Goal: Task Accomplishment & Management: Manage account settings

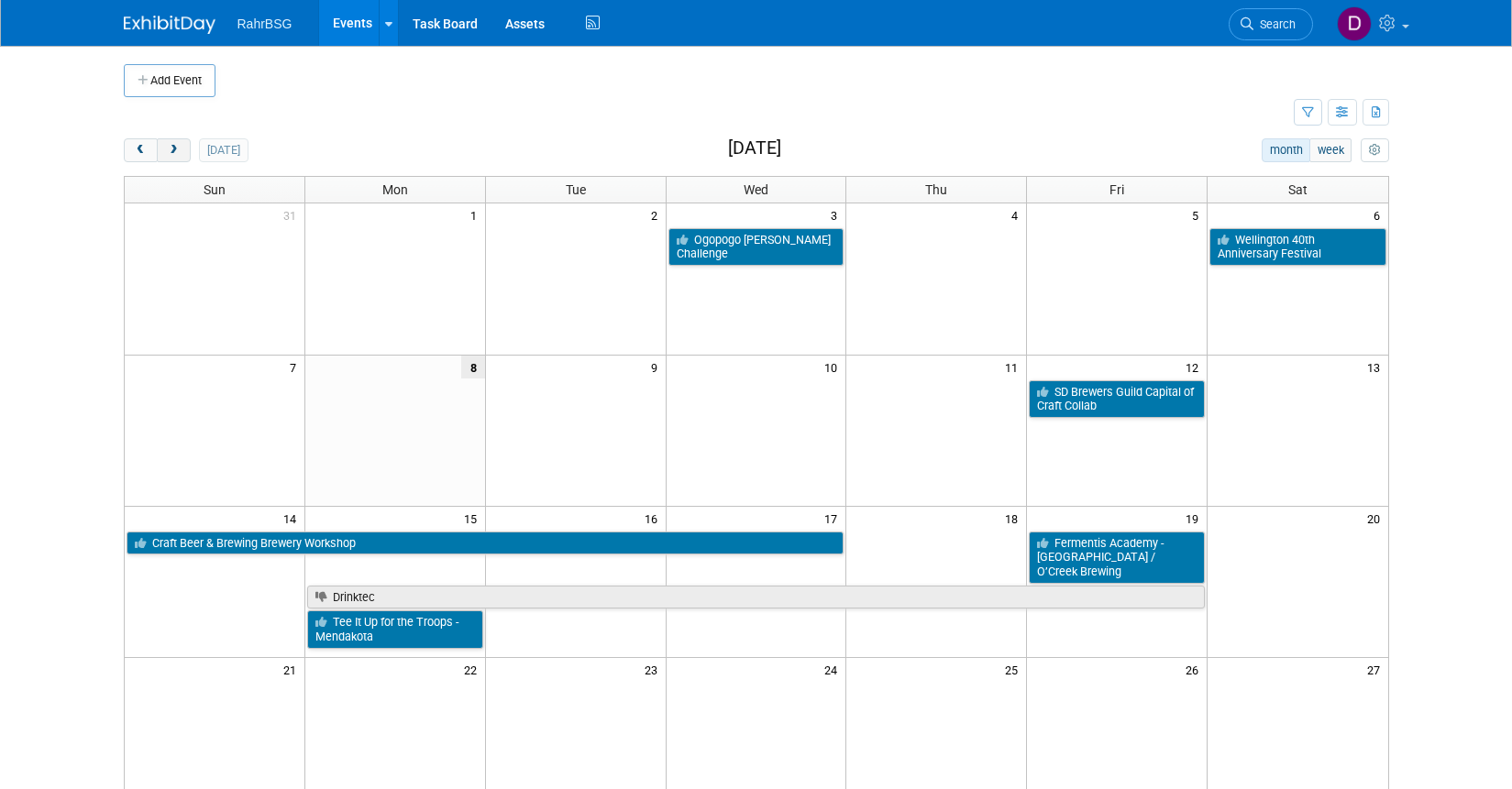
click at [170, 146] on span "next" at bounding box center [174, 150] width 14 height 12
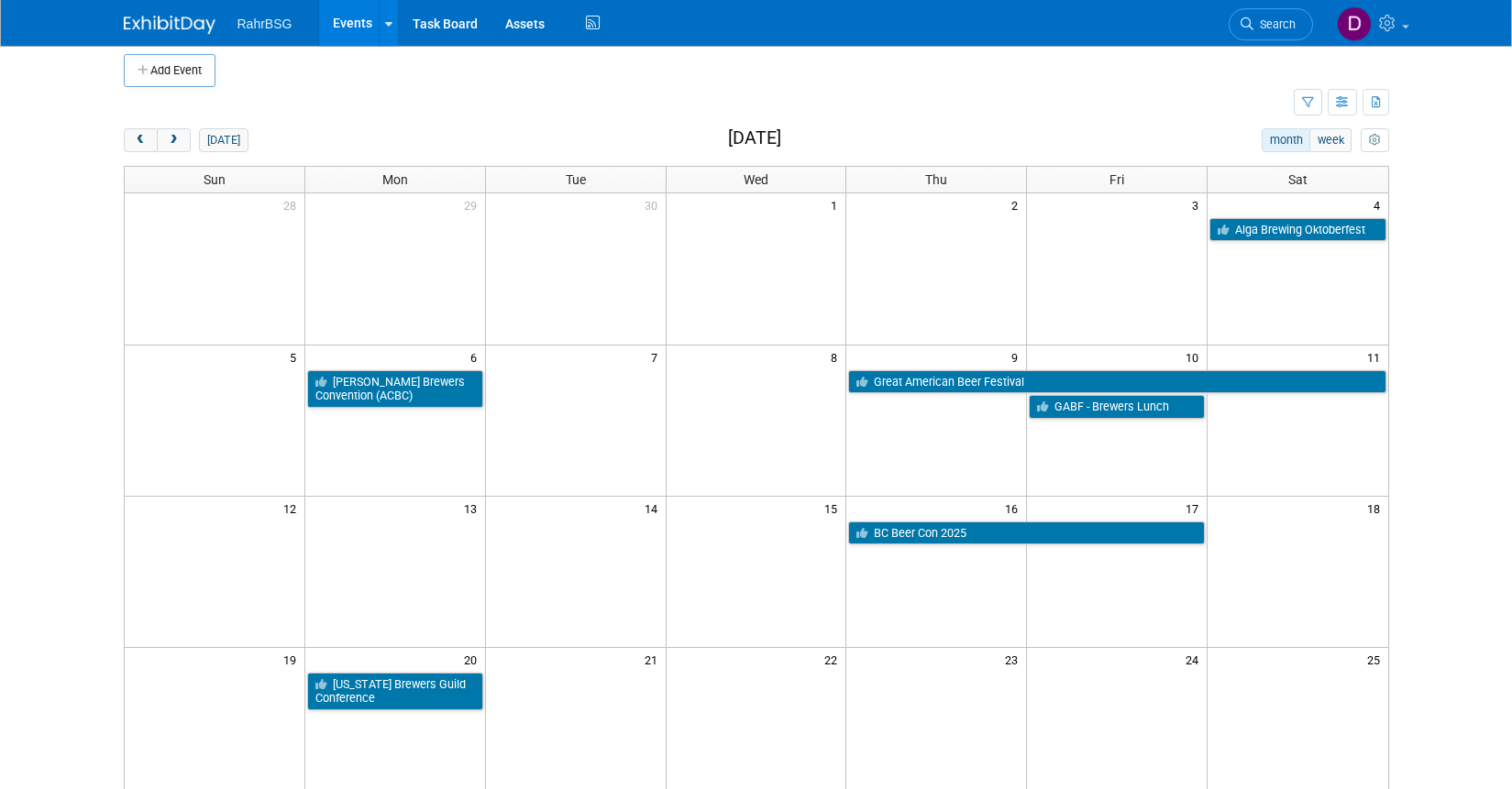
scroll to position [17, 0]
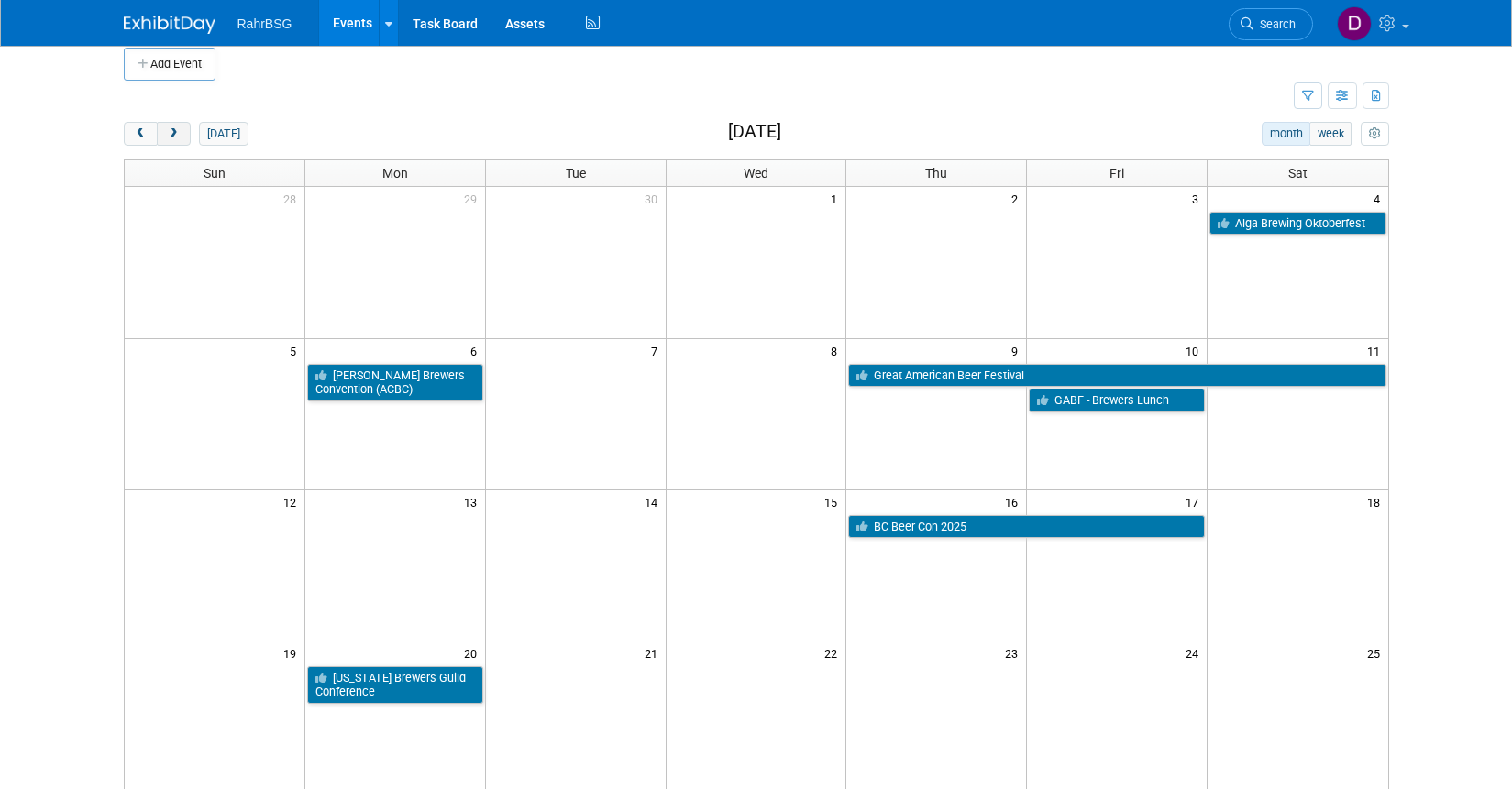
click at [174, 140] on span "next" at bounding box center [174, 134] width 14 height 12
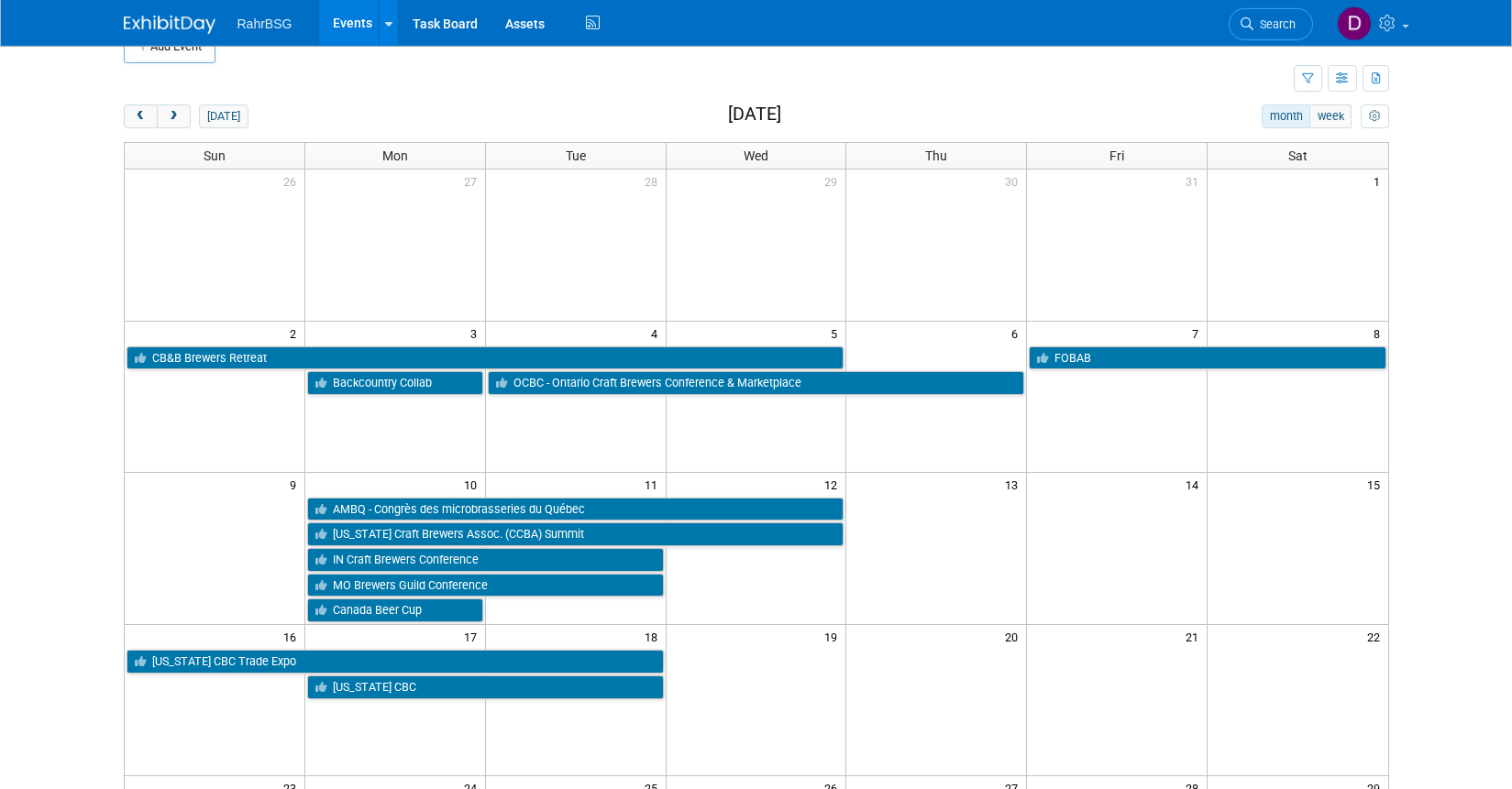
scroll to position [82, 0]
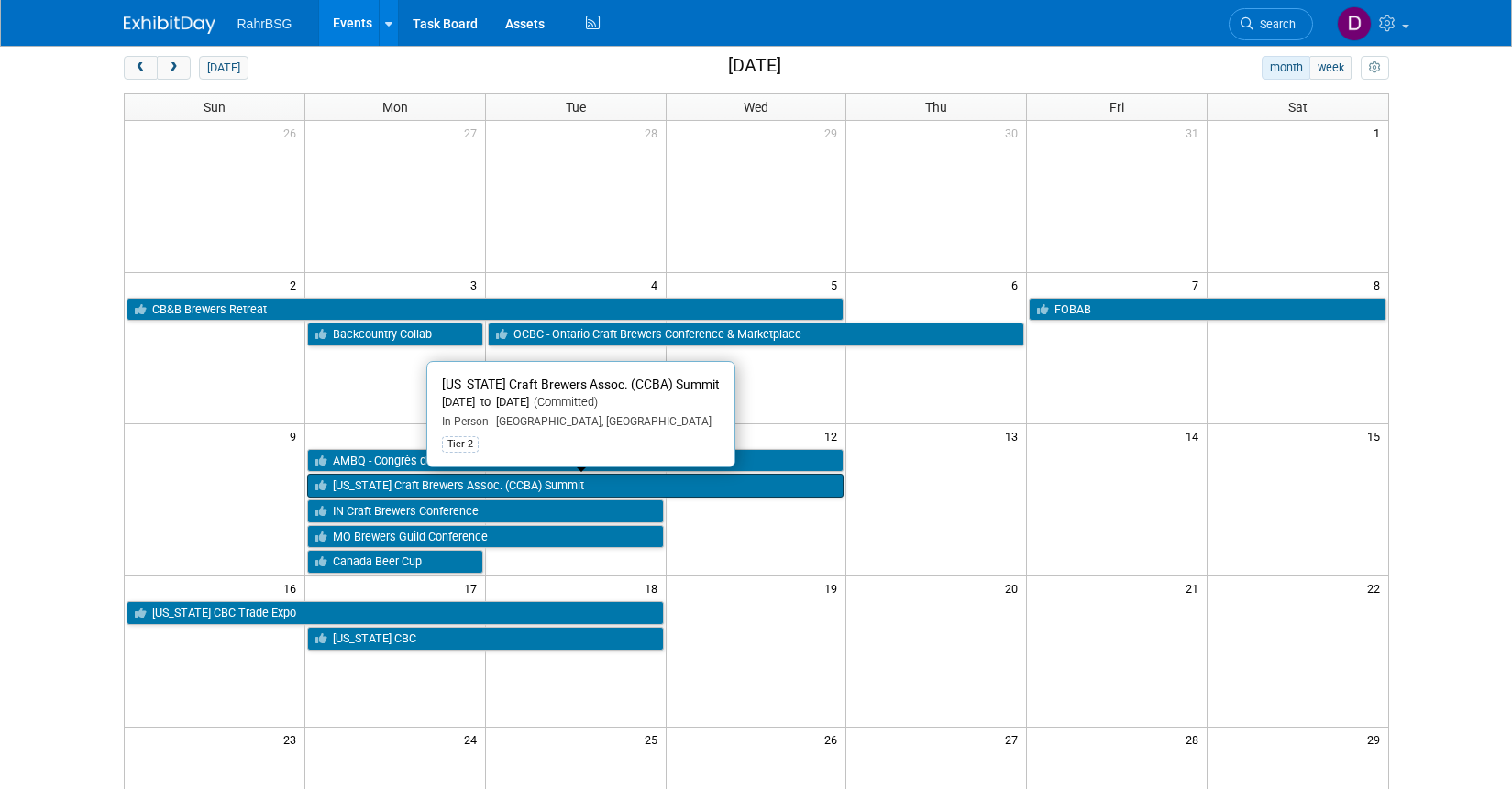
click at [489, 488] on link "[US_STATE] Craft Brewers Assoc. (CCBA) Summit" at bounding box center [575, 485] width 537 height 23
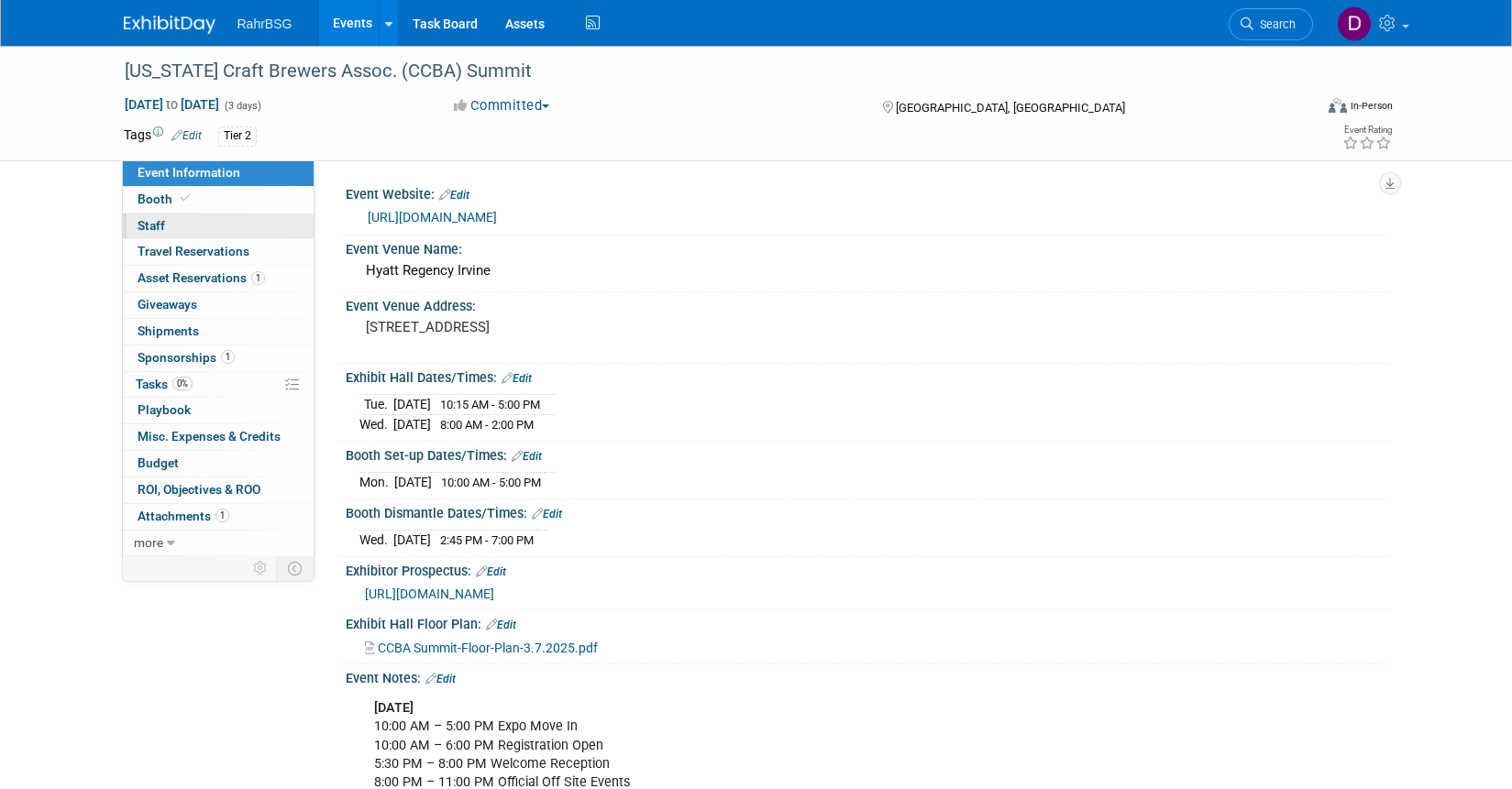
click at [156, 230] on span "Staff 0" at bounding box center [151, 225] width 27 height 15
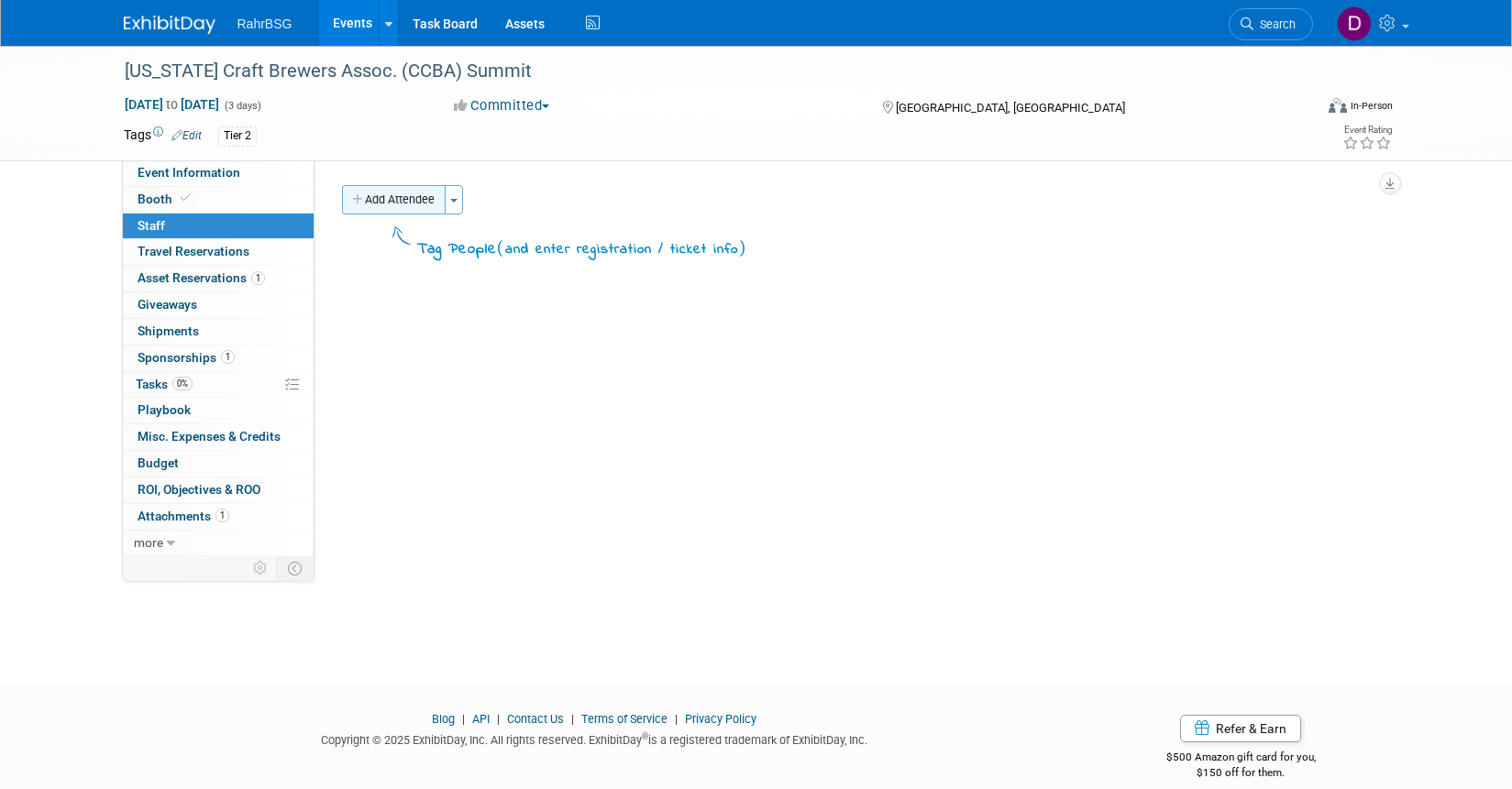
click at [391, 198] on button "Add Attendee" at bounding box center [394, 200] width 104 height 29
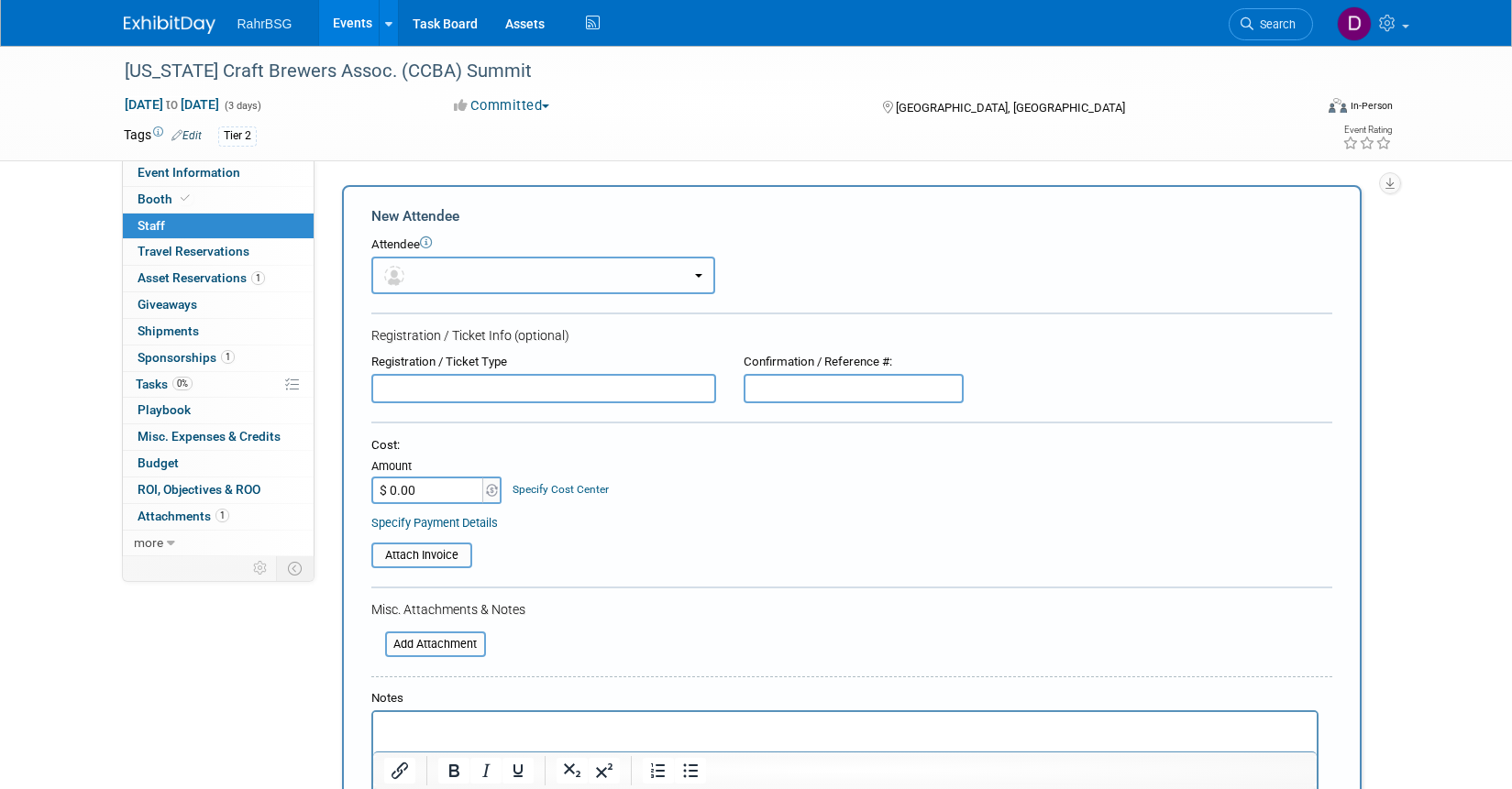
click at [696, 275] on b "button" at bounding box center [698, 276] width 8 height 4
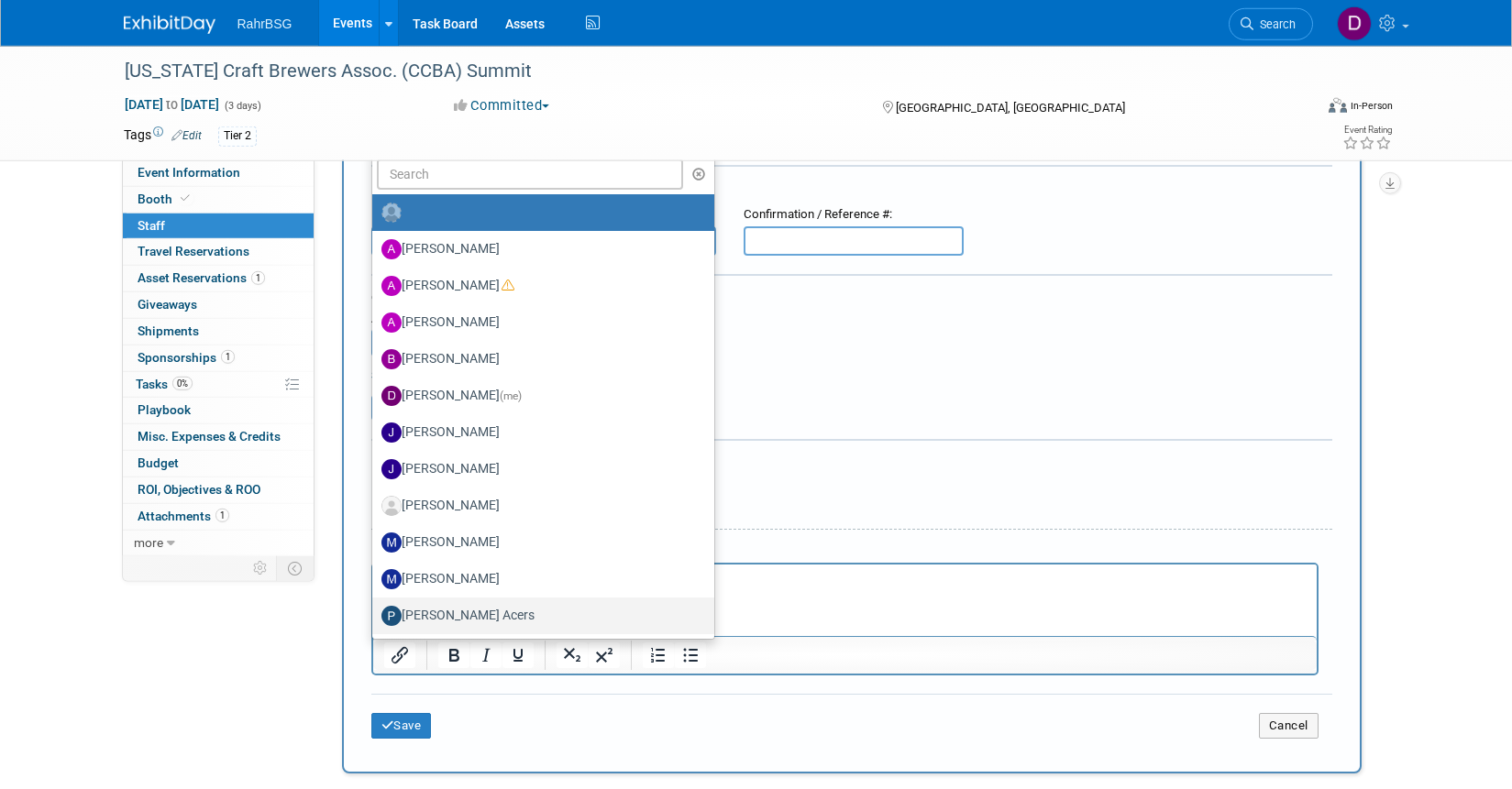
scroll to position [148, 0]
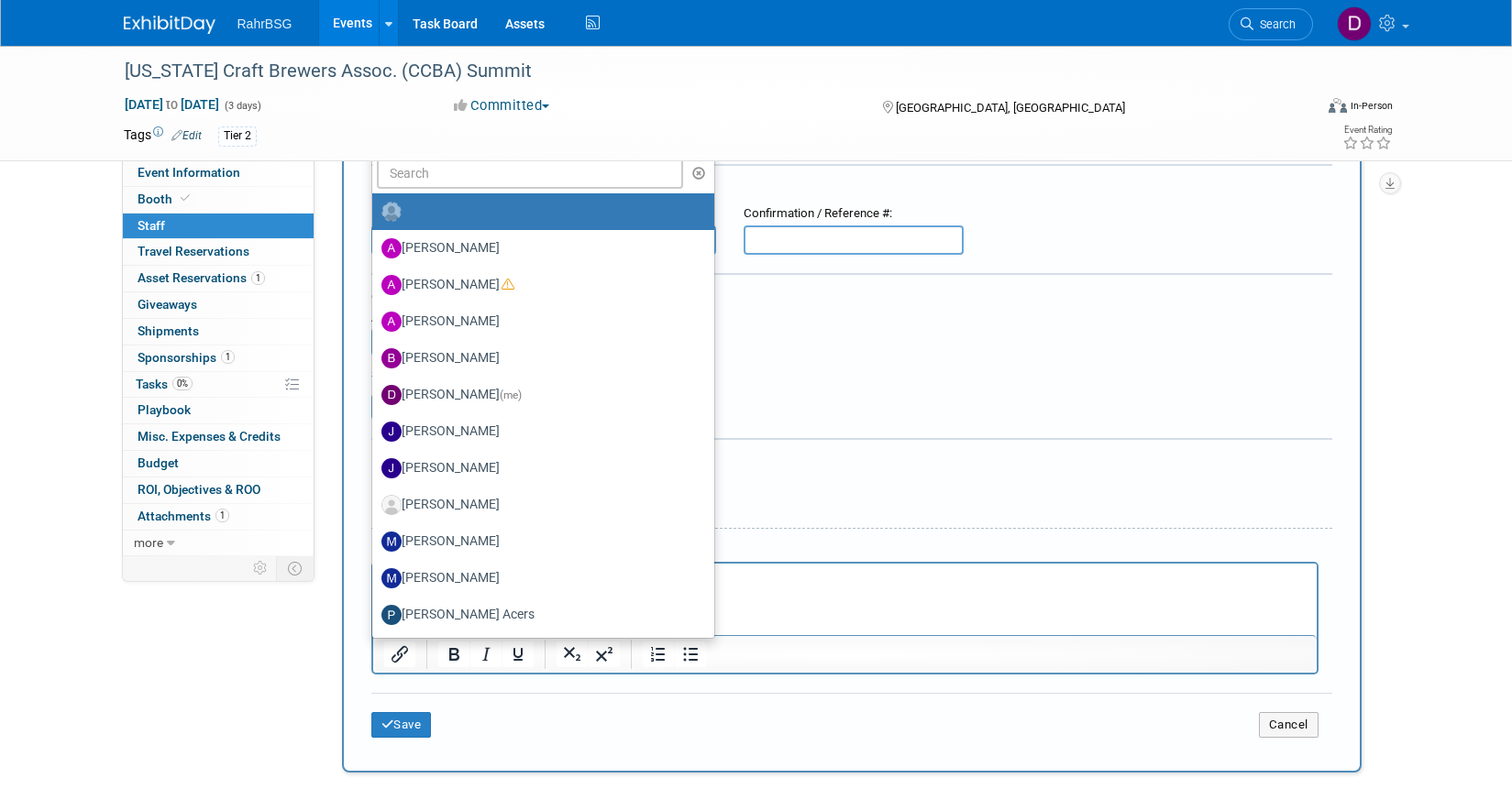
click at [850, 589] on html at bounding box center [844, 576] width 944 height 25
click at [761, 589] on html at bounding box center [844, 576] width 944 height 25
click at [435, 605] on label "[PERSON_NAME] Acers" at bounding box center [538, 615] width 315 height 29
click at [375, 606] on input "Paige McWey Acers" at bounding box center [369, 612] width 12 height 12
select select "9c4fffba-8234-492f-b4f6-86d7de4baaf7"
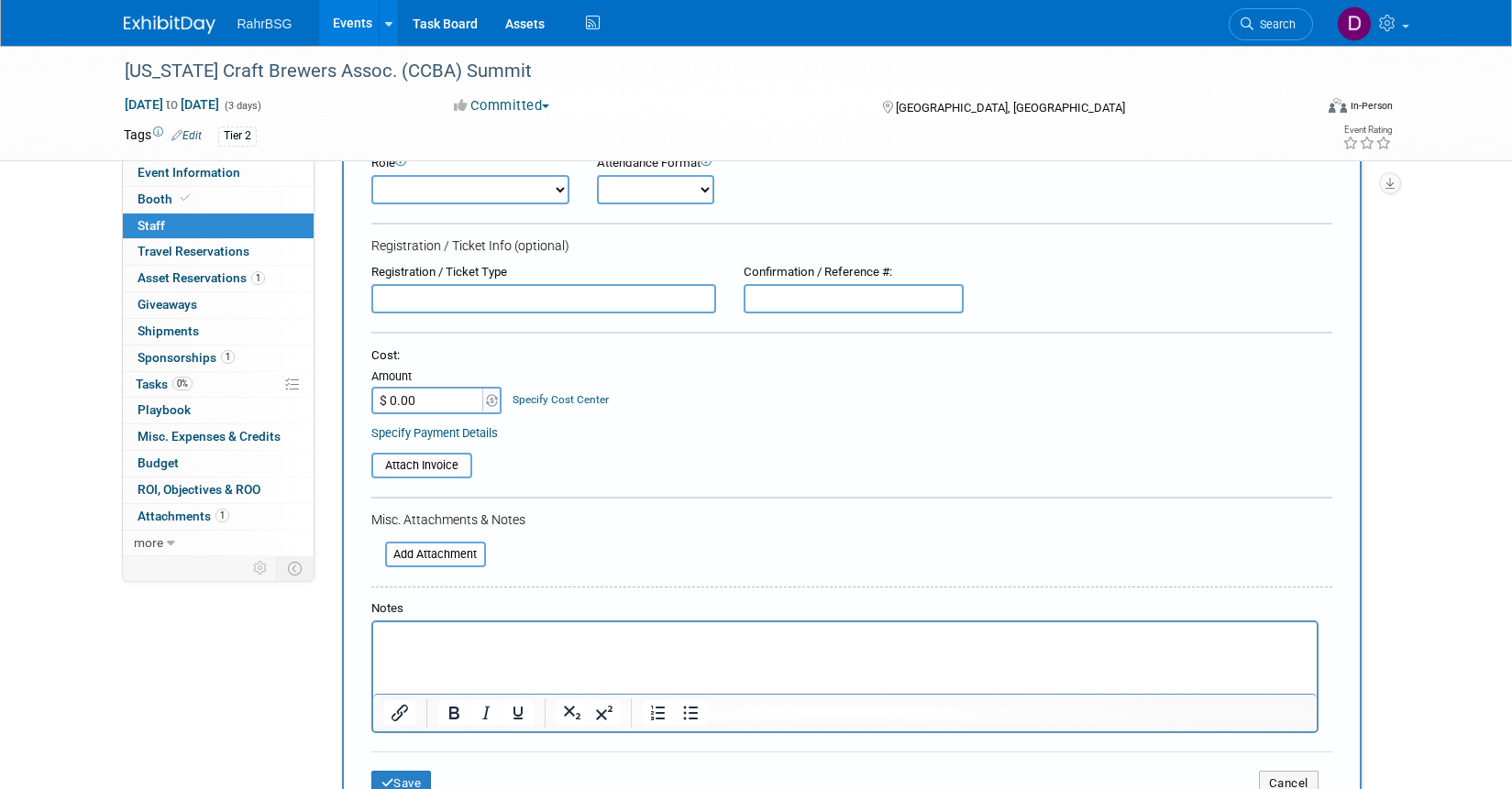
click at [424, 635] on p "Rich Text Area. Press ALT-0 for help." at bounding box center [844, 639] width 922 height 19
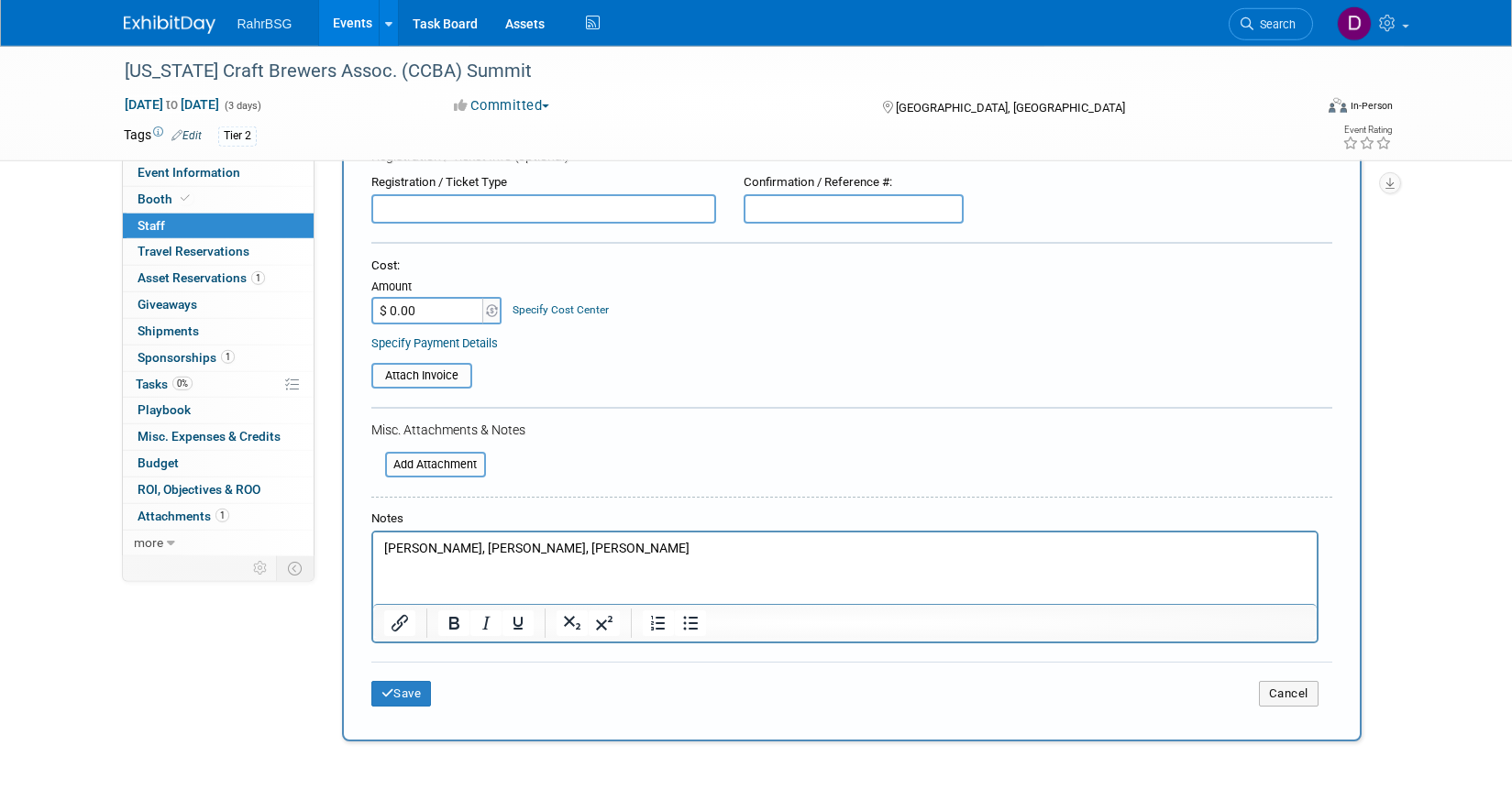
scroll to position [313, 0]
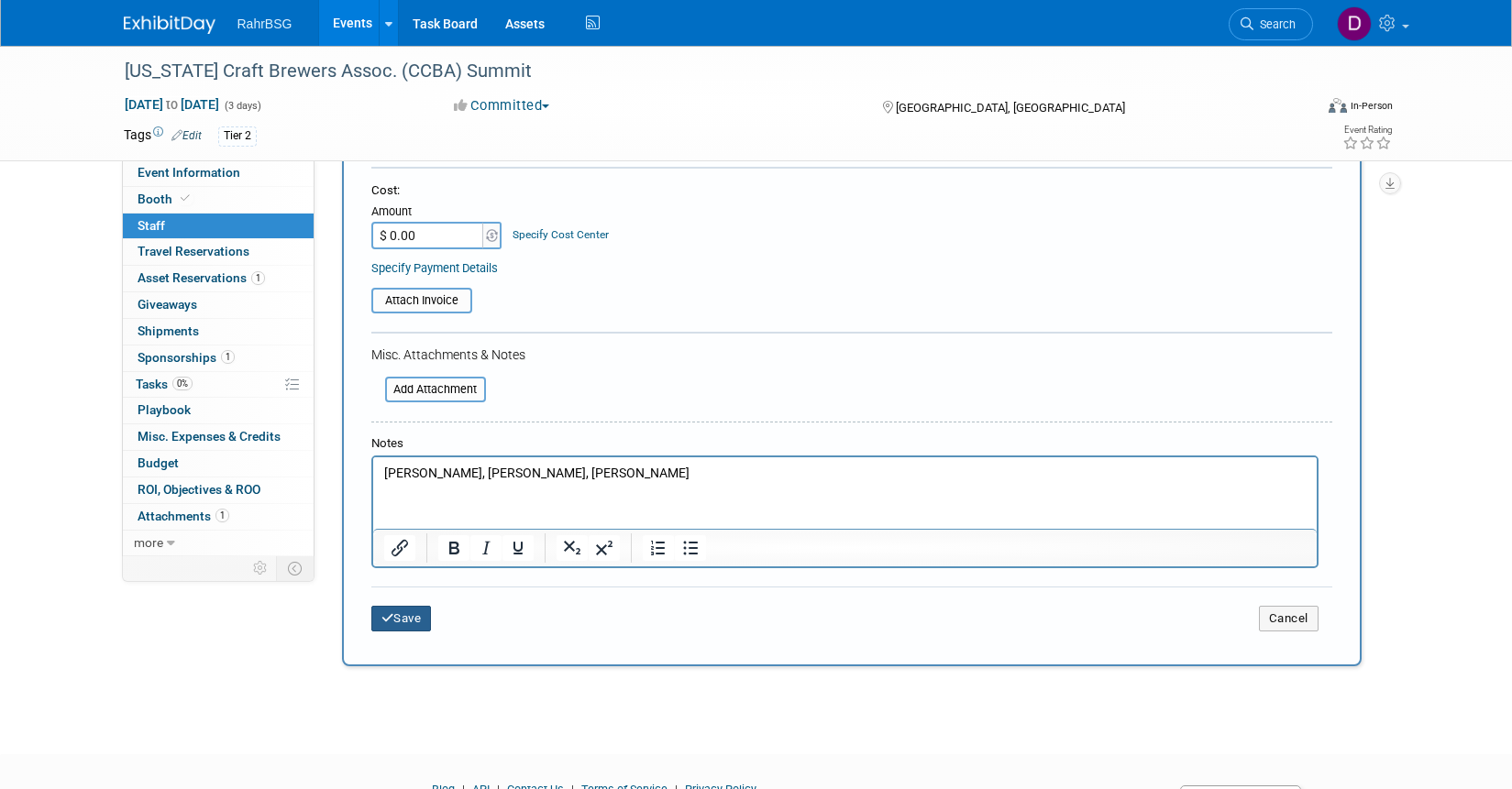
click at [408, 615] on button "Save" at bounding box center [401, 618] width 61 height 25
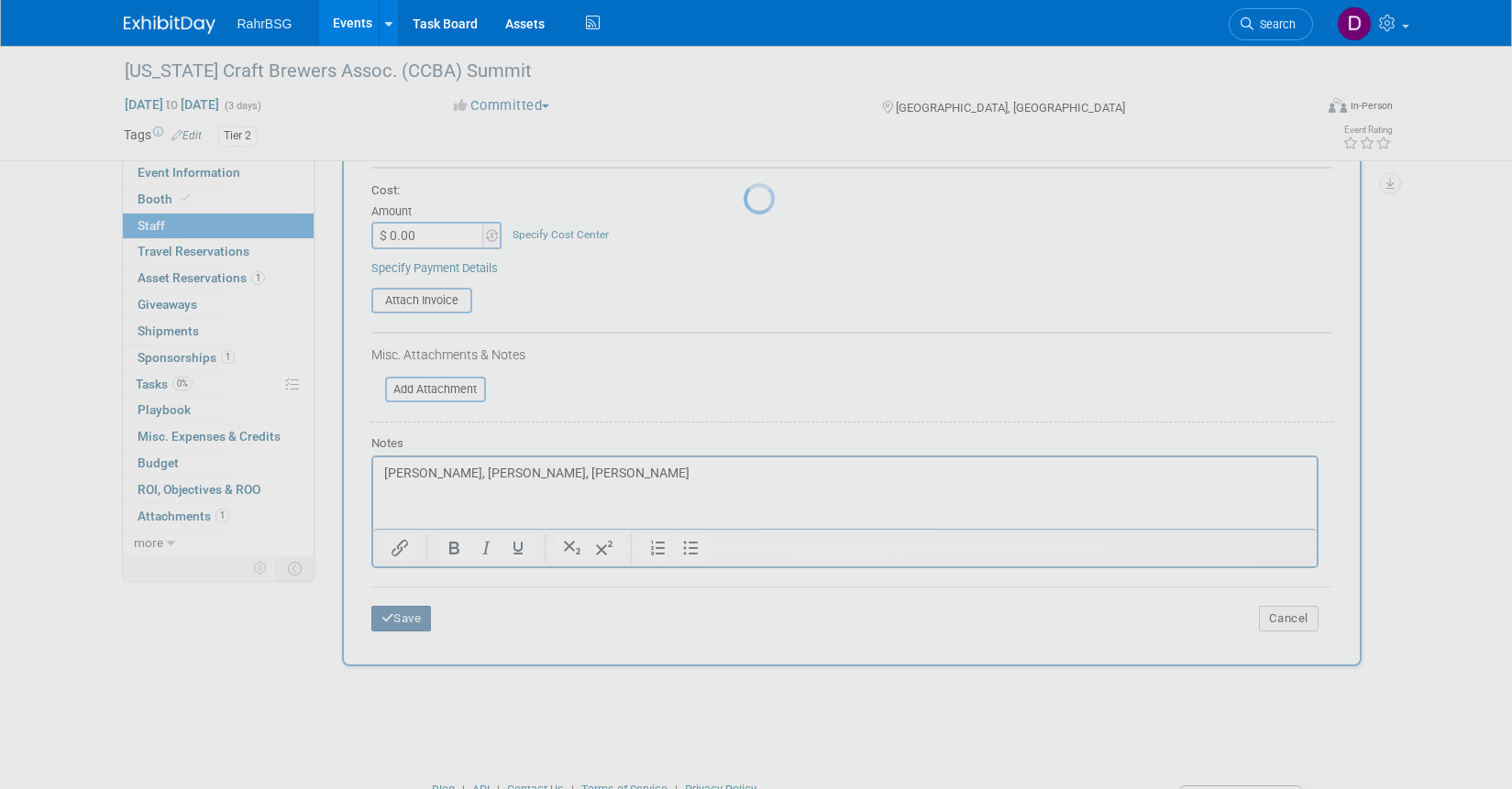
scroll to position [22, 0]
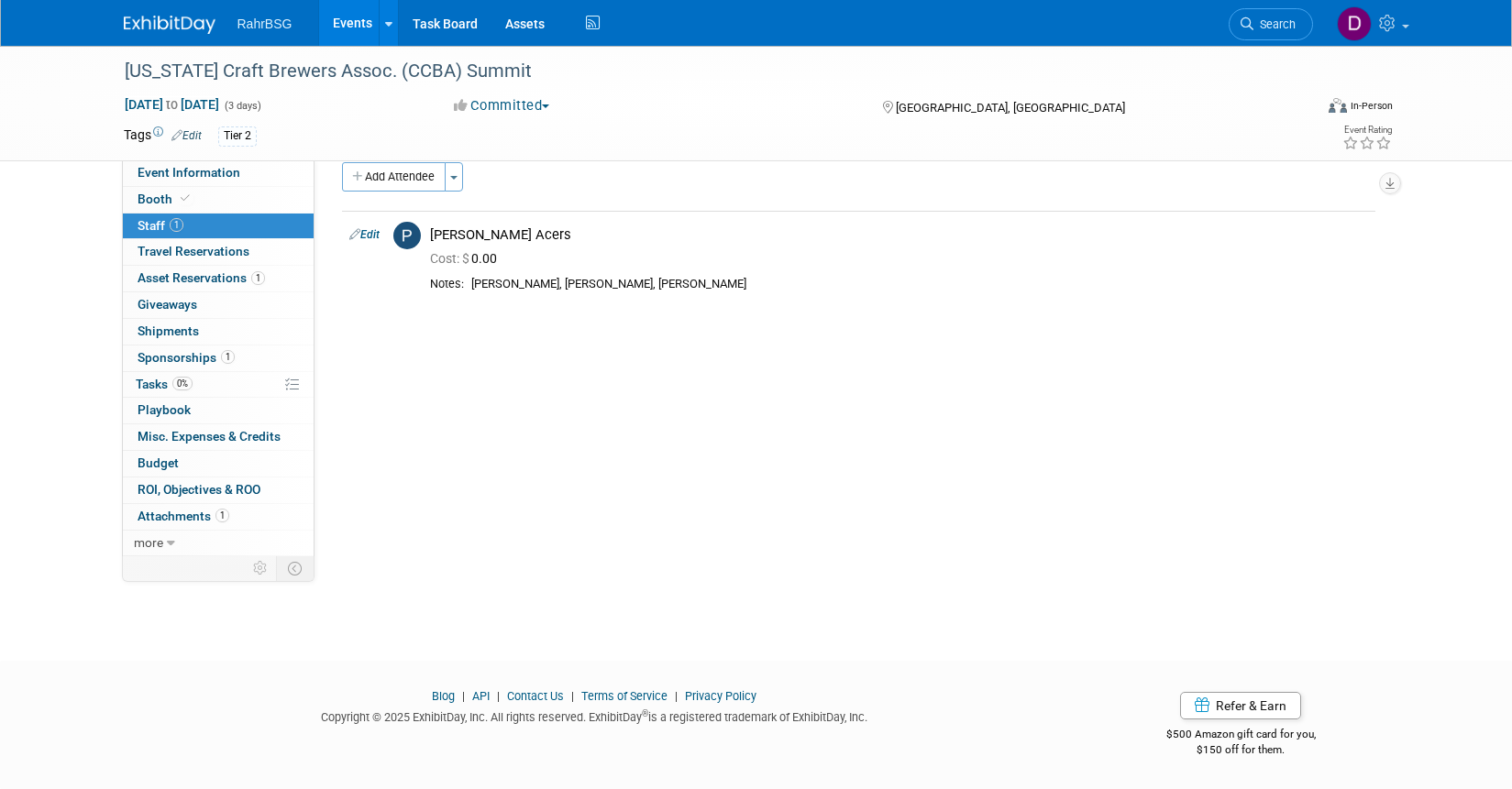
click at [553, 425] on div "Event Website: Edit https://californiacraftbeer.com/ca-craft-beer-summit/ Event…" at bounding box center [852, 336] width 1074 height 396
